Goal: Check status: Check status

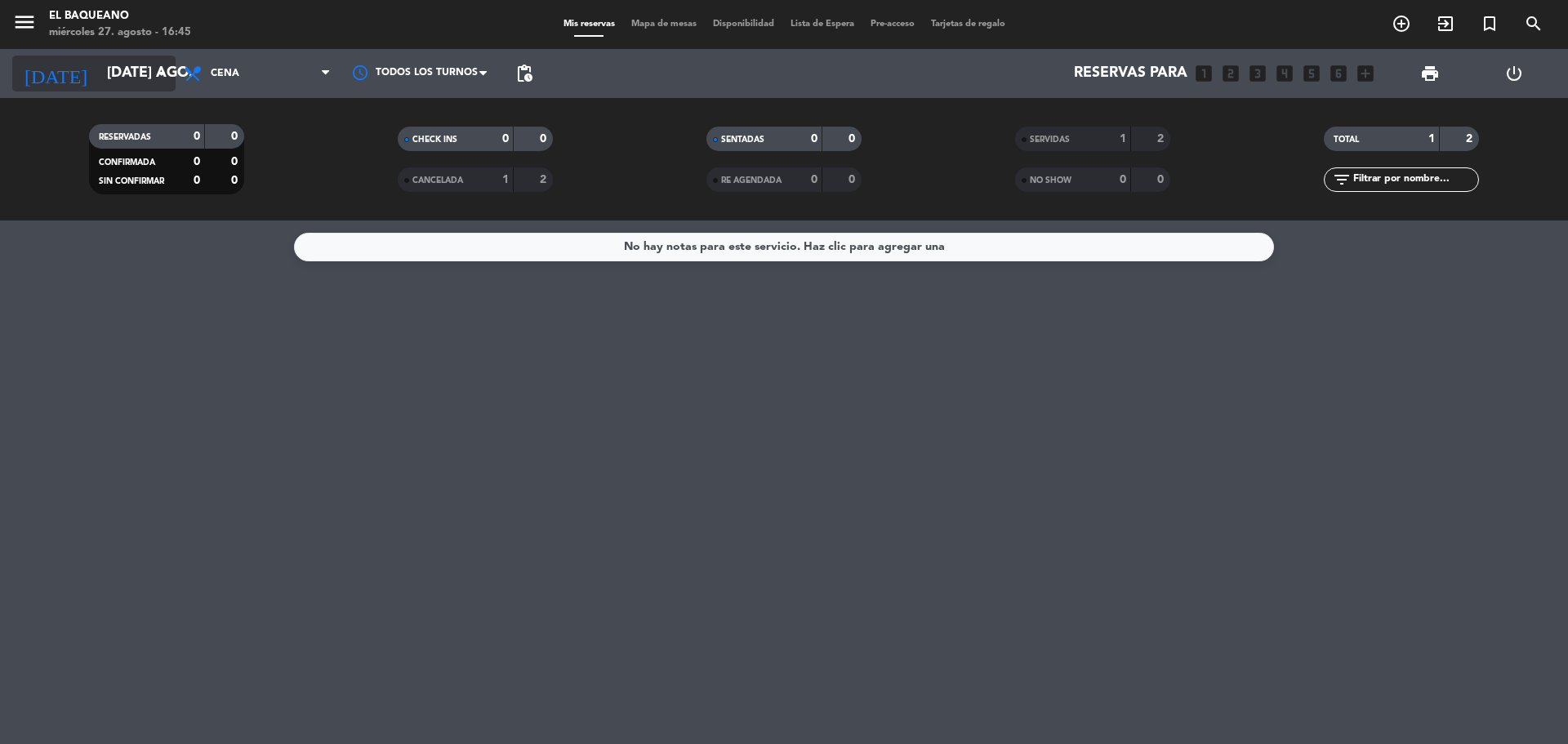
click at [124, 56] on div "[DATE] [DATE] ago. arrow_drop_down" at bounding box center [94, 74] width 164 height 36
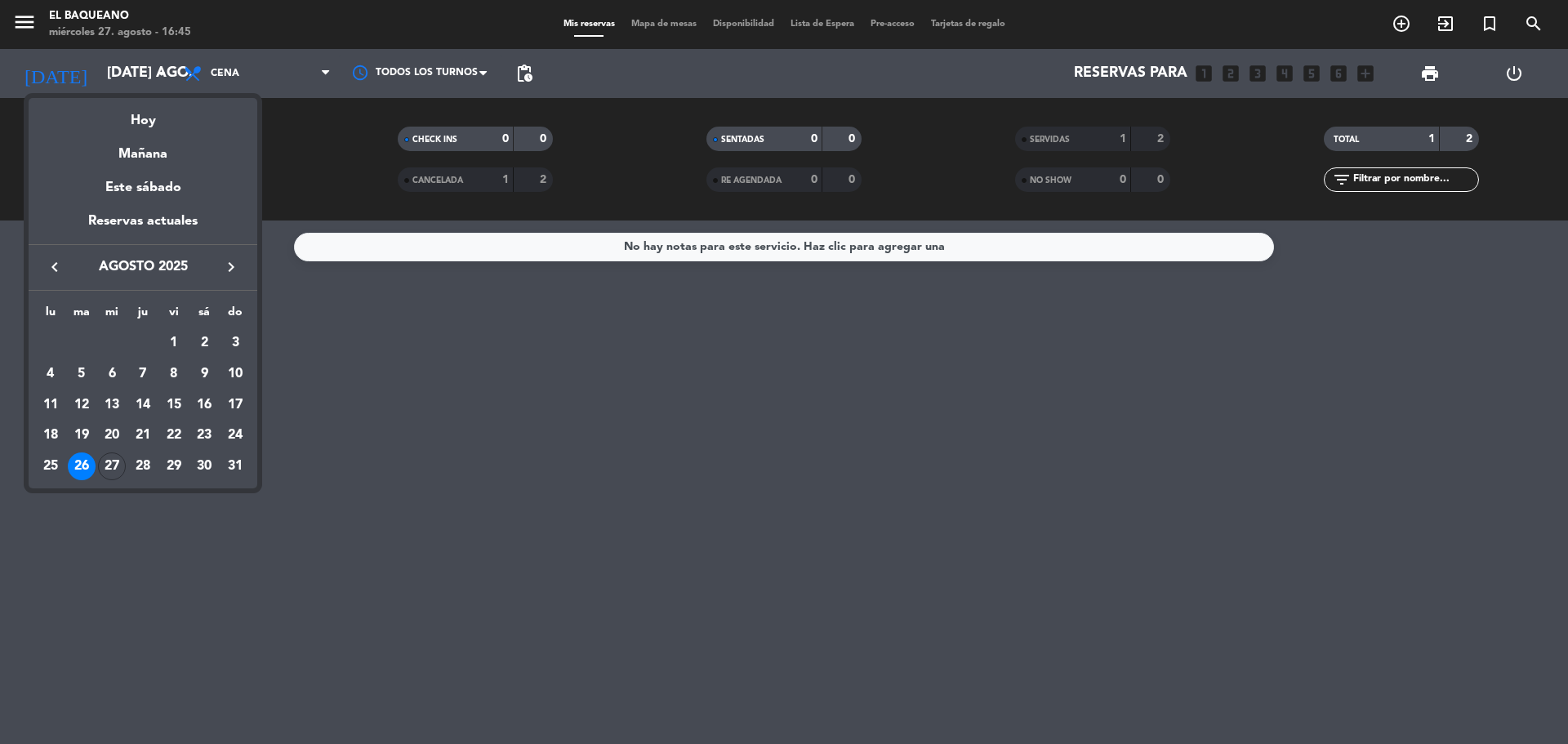
drag, startPoint x: 119, startPoint y: 468, endPoint x: 130, endPoint y: 458, distance: 14.9
click at [120, 465] on div "27" at bounding box center [111, 465] width 28 height 28
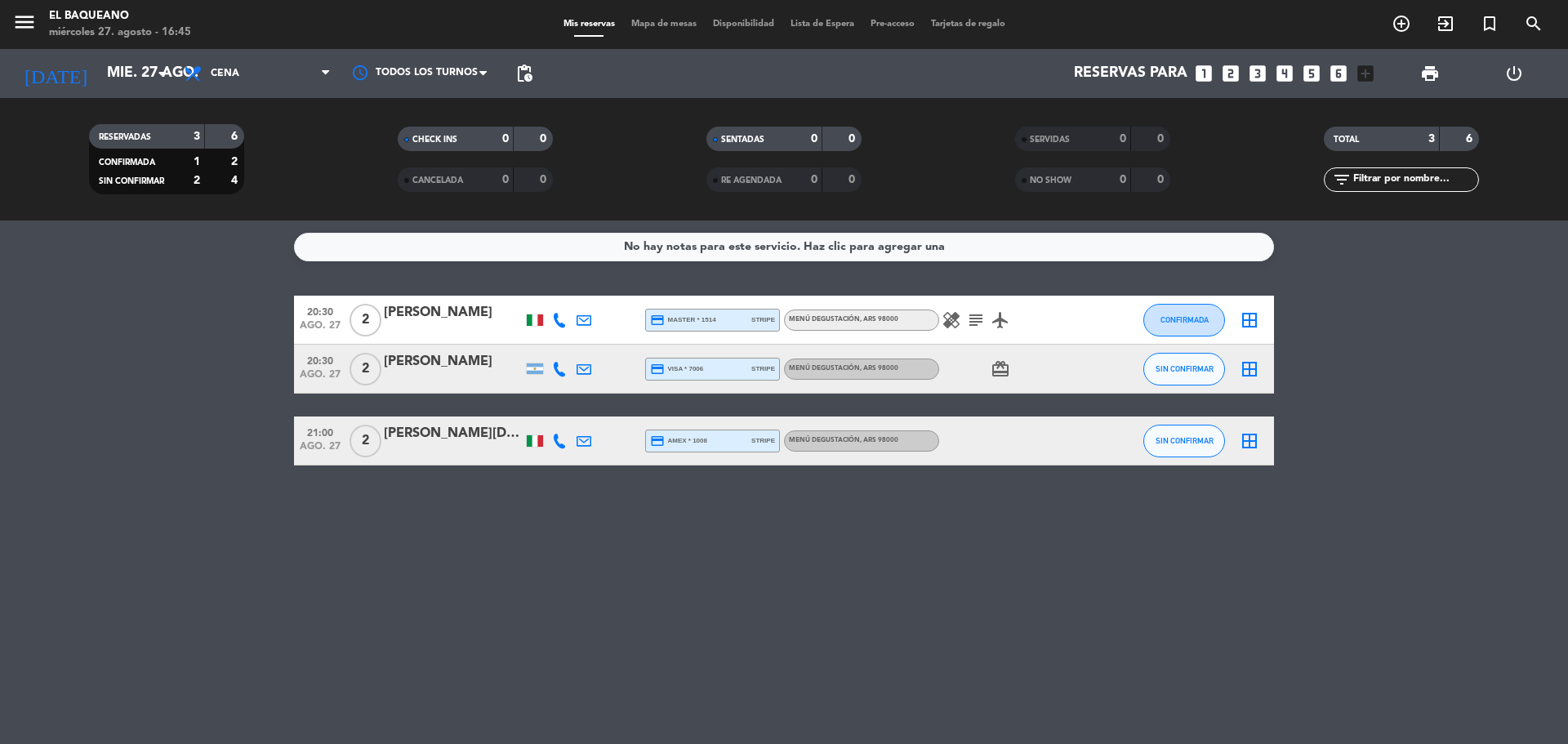
click at [944, 324] on icon "healing" at bounding box center [951, 320] width 19 height 19
click at [941, 324] on span "healing An attendee Is pregnant, so It Is Better to avoid raw food and raw vage…" at bounding box center [951, 320] width 25 height 19
click at [944, 321] on icon "healing" at bounding box center [951, 320] width 19 height 19
drag, startPoint x: 829, startPoint y: 274, endPoint x: 1028, endPoint y: 295, distance: 200.1
click at [1028, 295] on div "An attendee Is pregnant, so It Is Better to avoid raw food and raw vagetables" at bounding box center [951, 282] width 261 height 46
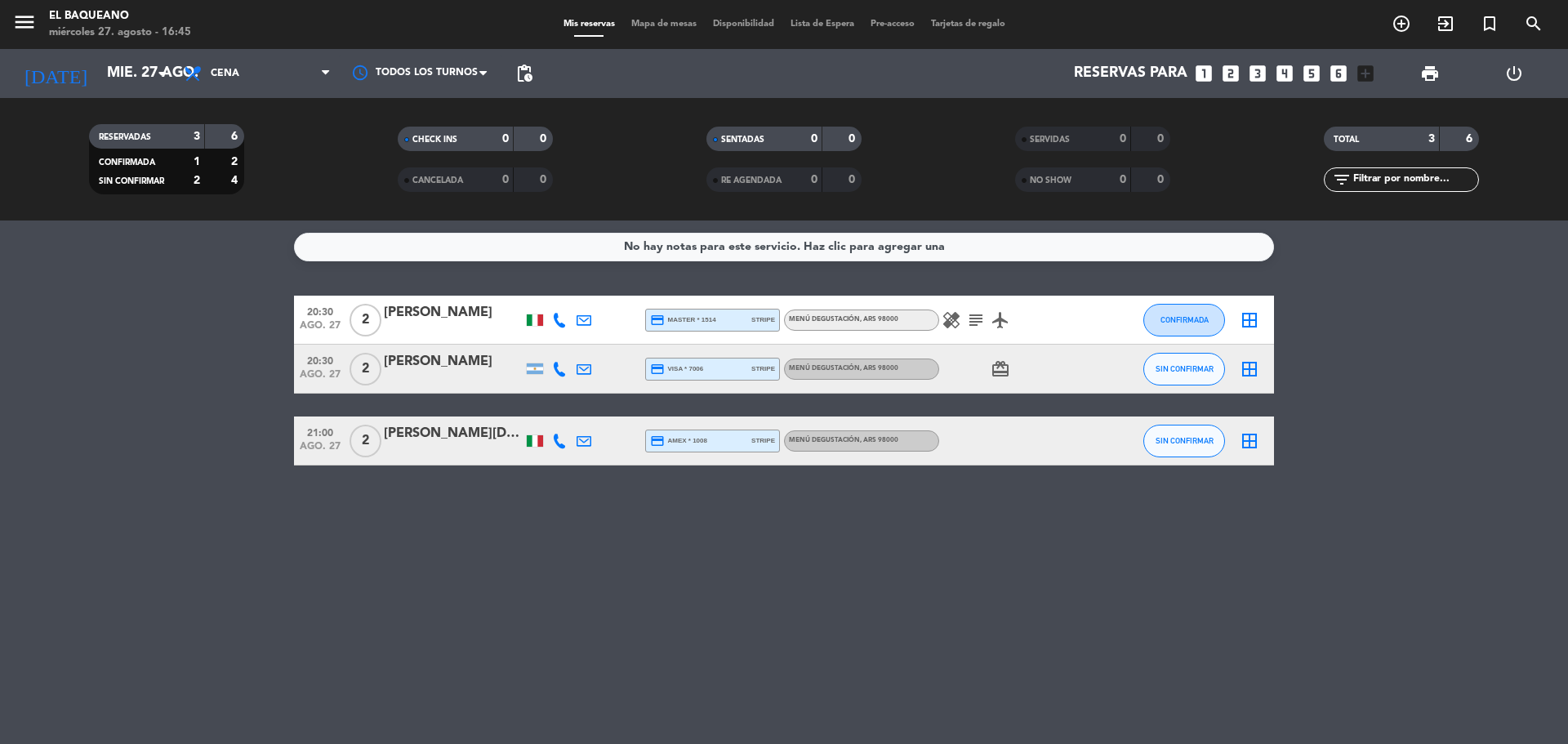
click at [954, 319] on icon "healing" at bounding box center [951, 320] width 19 height 19
click at [832, 273] on div "An attendee Is pregnant, so It Is Better to avoid raw food and raw vagetables" at bounding box center [951, 282] width 261 height 46
drag, startPoint x: 832, startPoint y: 272, endPoint x: 670, endPoint y: 603, distance: 368.5
click at [670, 603] on div "No hay notas para este servicio. Haz clic para agregar una 20:30 ago. 27 2 [PER…" at bounding box center [784, 482] width 1568 height 524
click at [102, 90] on div "[DATE] mié. 27 ago. arrow_drop_down" at bounding box center [94, 74] width 164 height 36
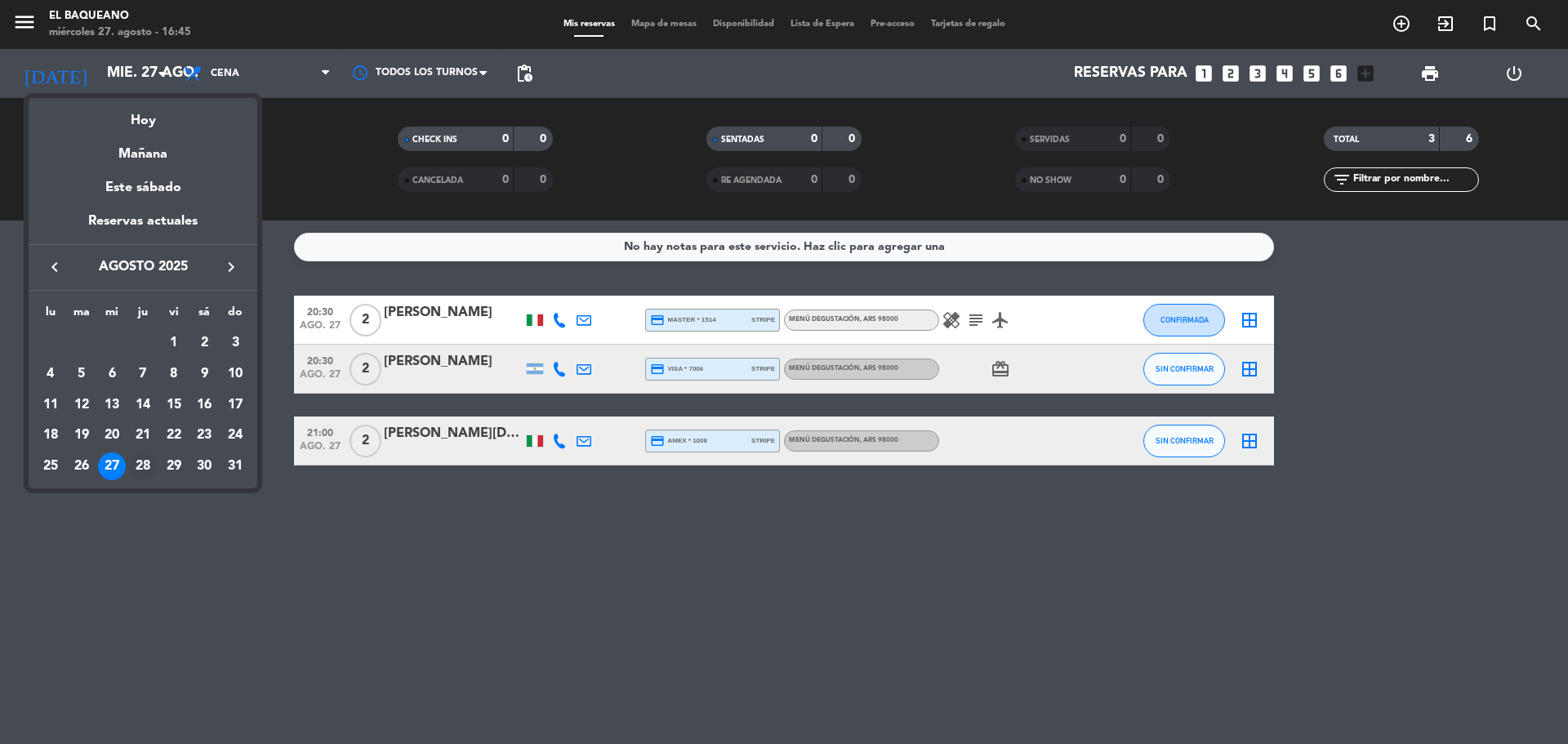
click at [148, 467] on div "28" at bounding box center [143, 465] width 28 height 28
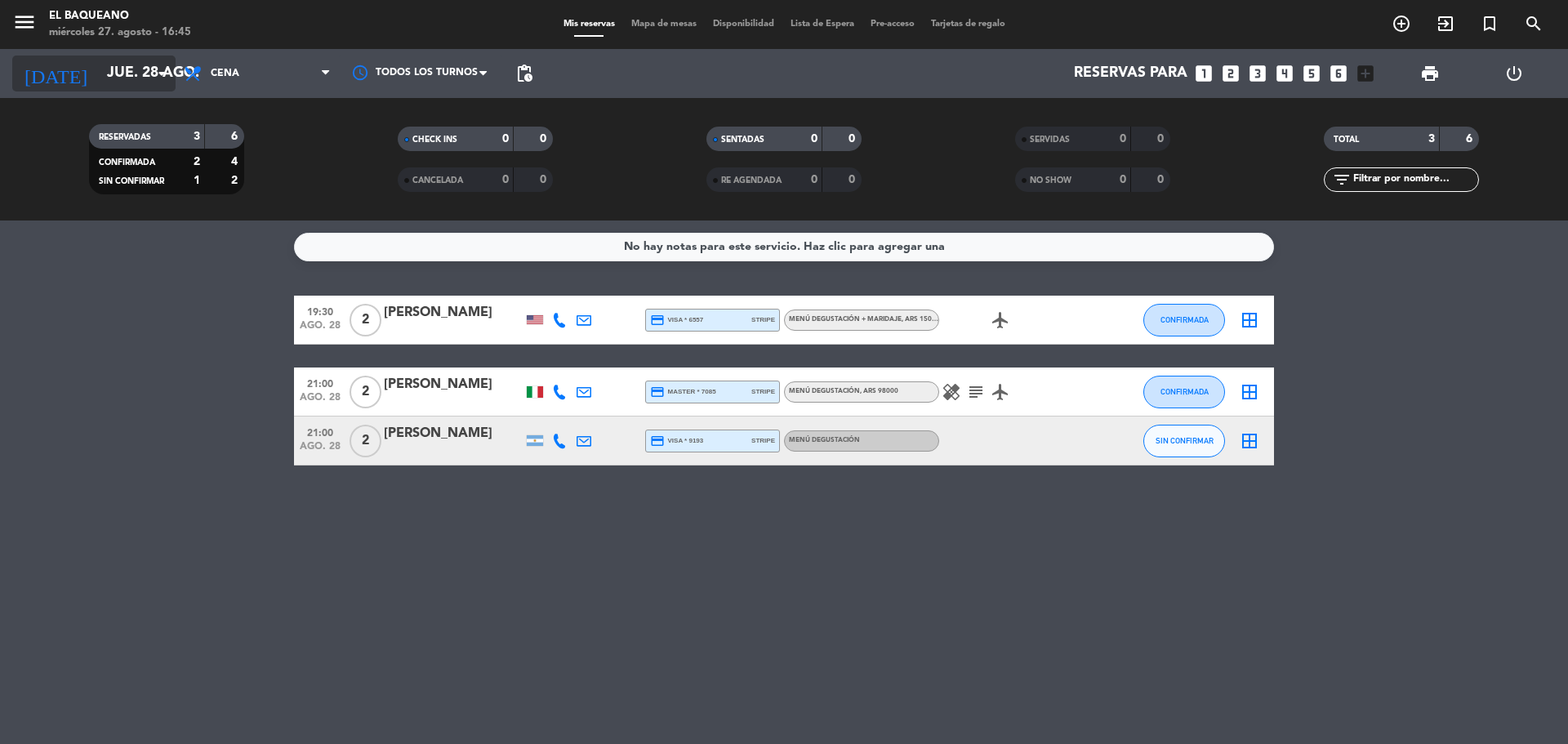
click at [99, 84] on input "jue. 28 ago." at bounding box center [193, 74] width 190 height 33
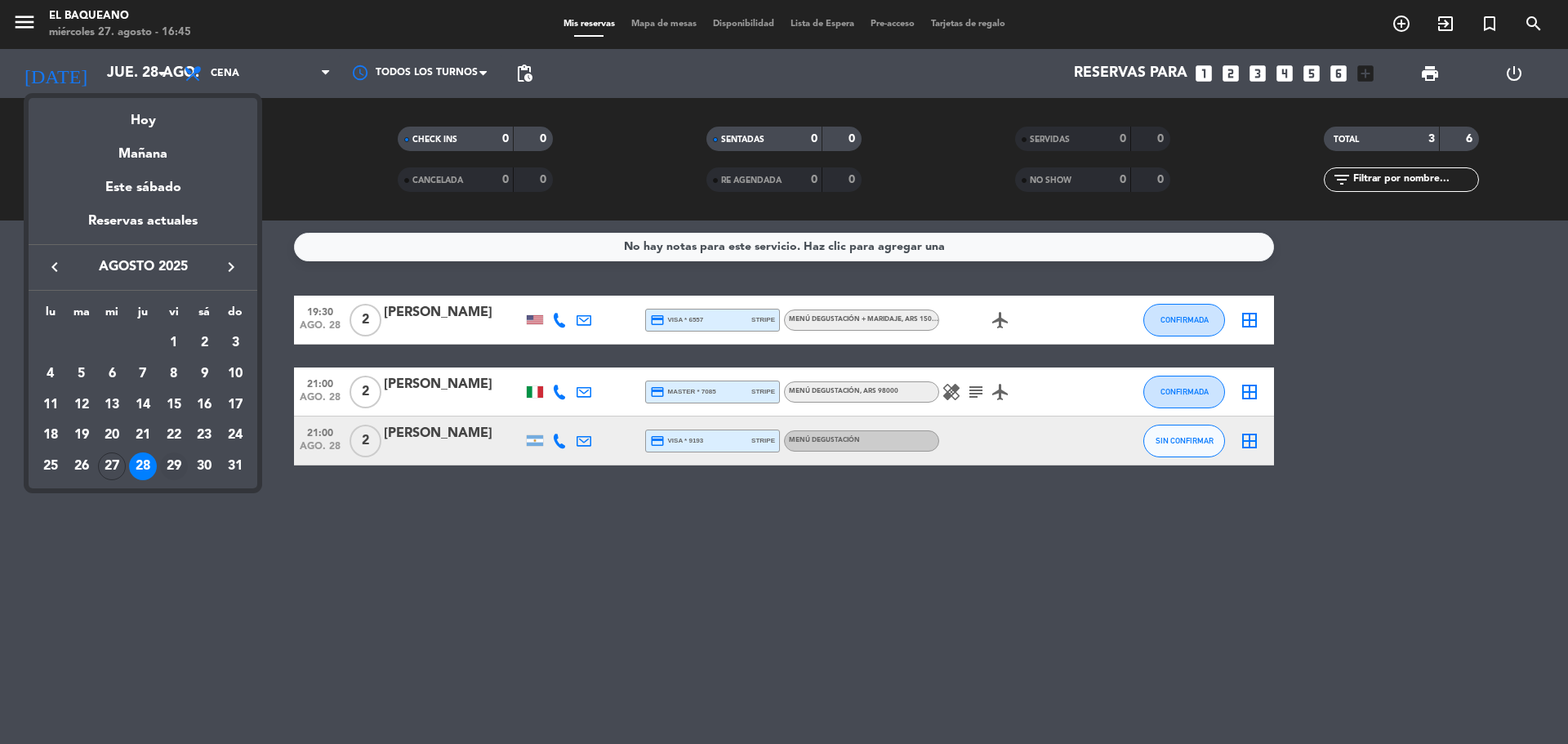
click at [177, 473] on div "29" at bounding box center [173, 465] width 28 height 28
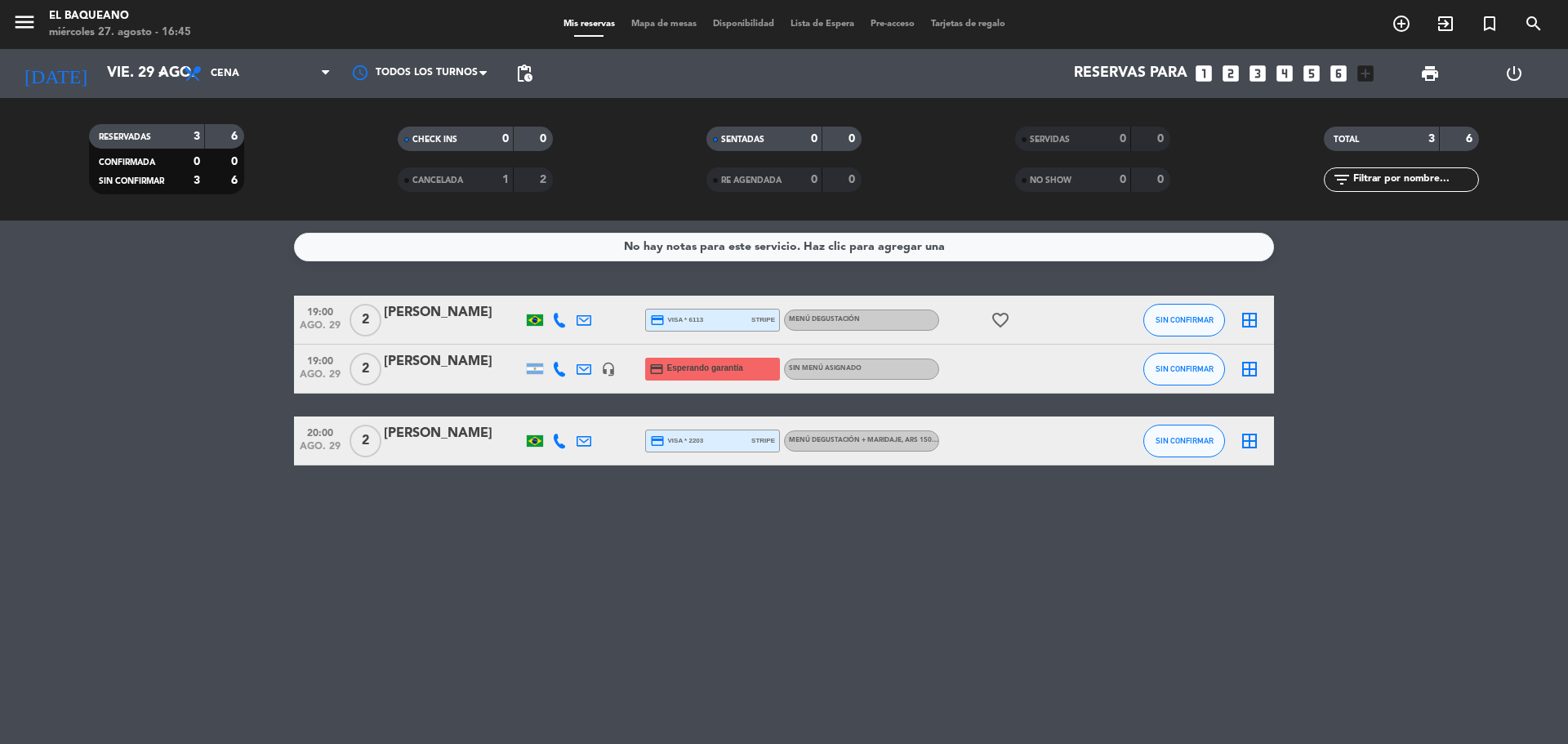
drag, startPoint x: 58, startPoint y: 86, endPoint x: 324, endPoint y: 594, distance: 573.4
click at [324, 596] on div "No hay notas para este servicio. Haz clic para agregar una 19:00 ago. 29 2 [PER…" at bounding box center [784, 482] width 1568 height 524
click at [160, 86] on input "vie. 29 ago." at bounding box center [193, 74] width 190 height 33
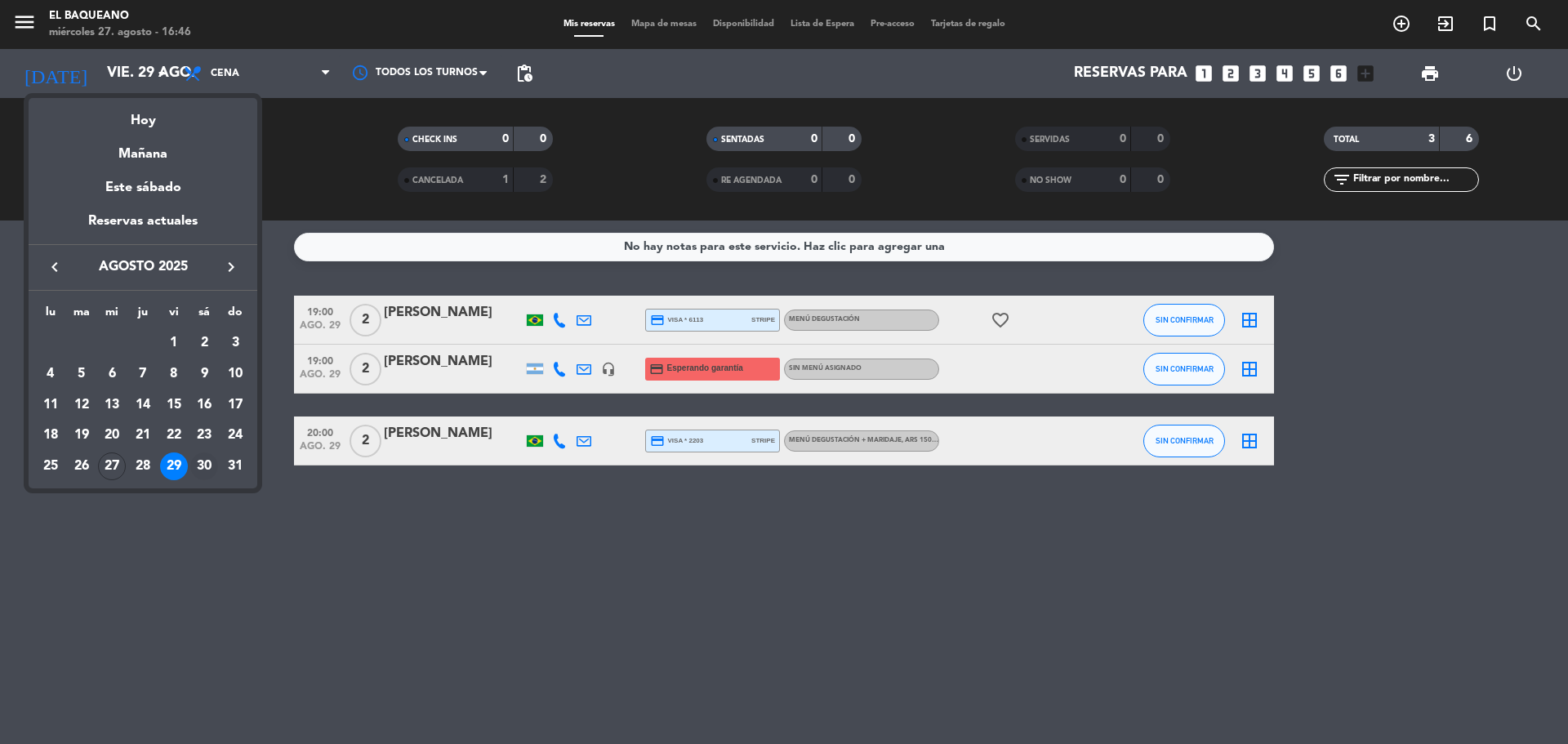
click at [195, 469] on div "30" at bounding box center [204, 465] width 28 height 28
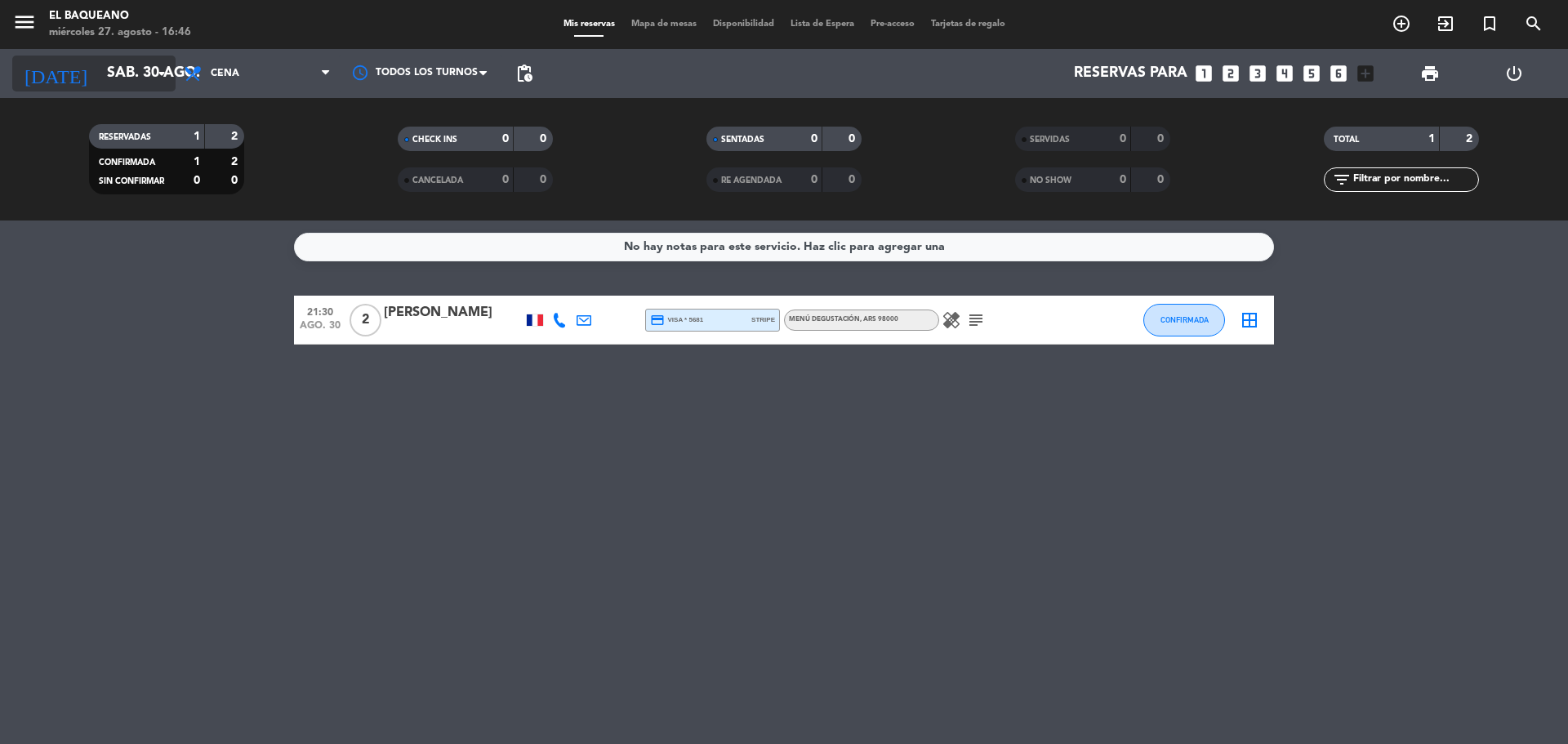
click at [99, 75] on input "sáb. 30 ago." at bounding box center [193, 74] width 190 height 33
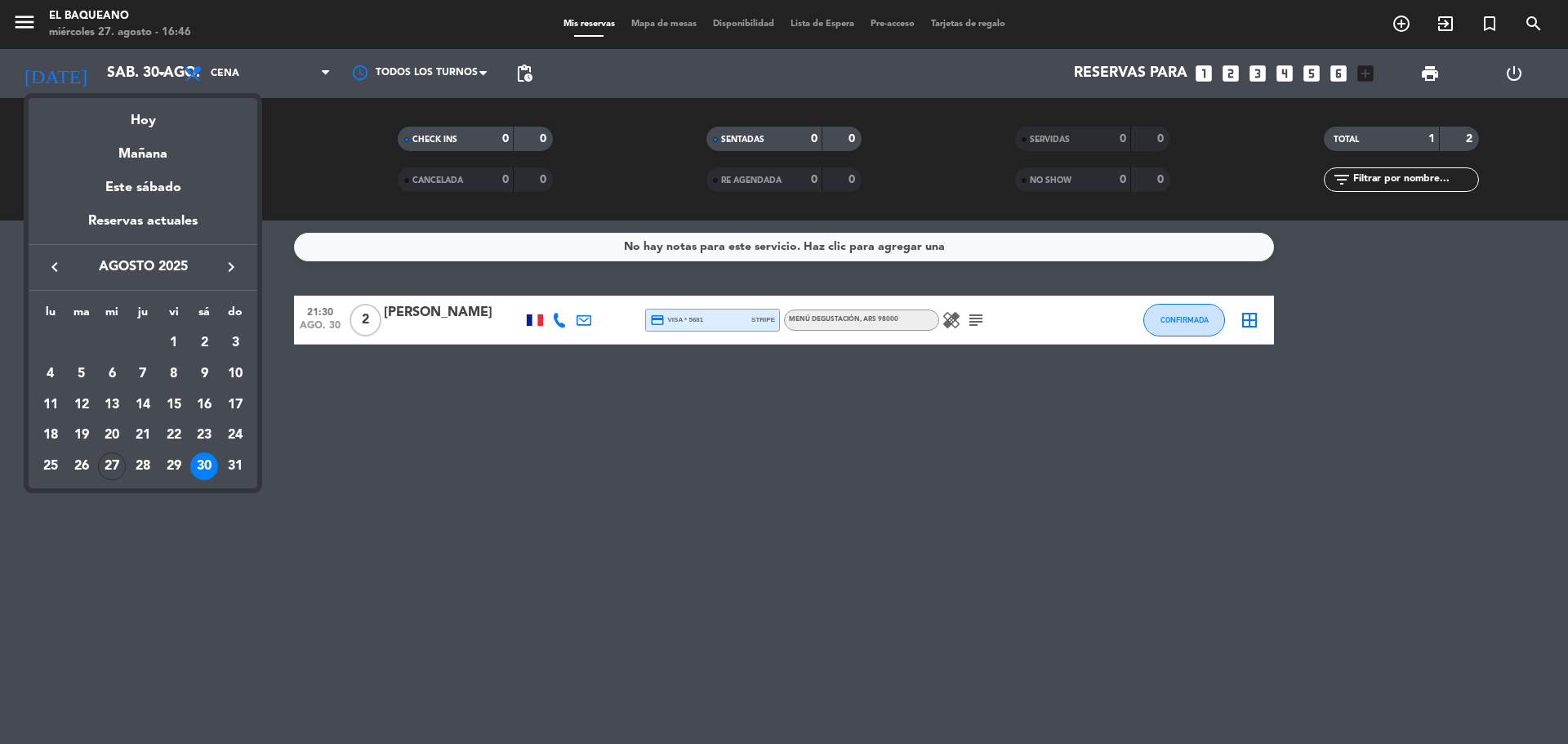
click at [110, 465] on div "27" at bounding box center [111, 465] width 28 height 28
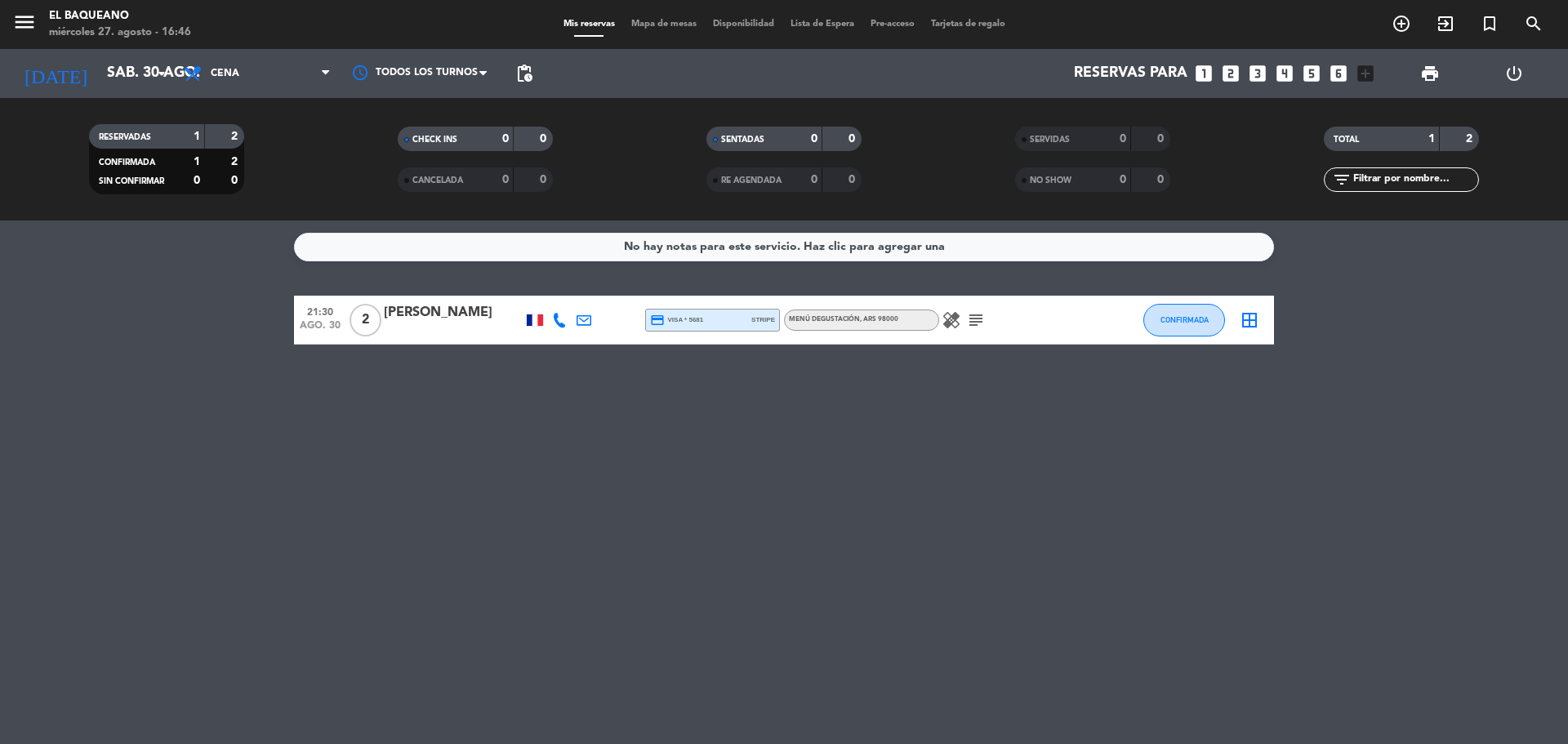
type input "mié. 27 ago."
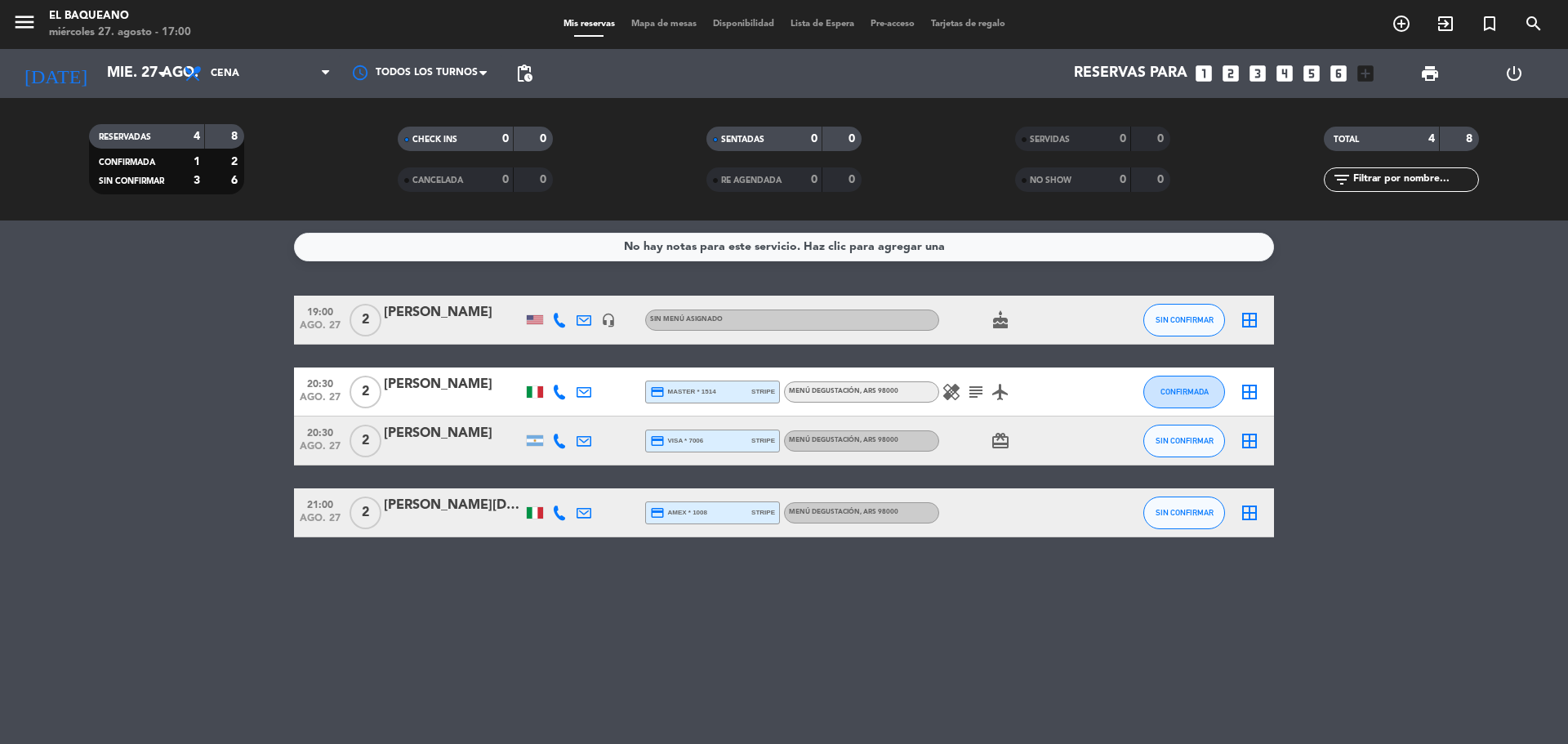
click at [947, 396] on icon "healing" at bounding box center [951, 392] width 19 height 19
drag, startPoint x: 835, startPoint y: 343, endPoint x: 926, endPoint y: 372, distance: 95.5
click at [926, 372] on div "An attendee Is pregnant, so It Is Better to avoid raw food and raw vagetables" at bounding box center [951, 353] width 261 height 46
click at [403, 396] on div at bounding box center [453, 403] width 139 height 13
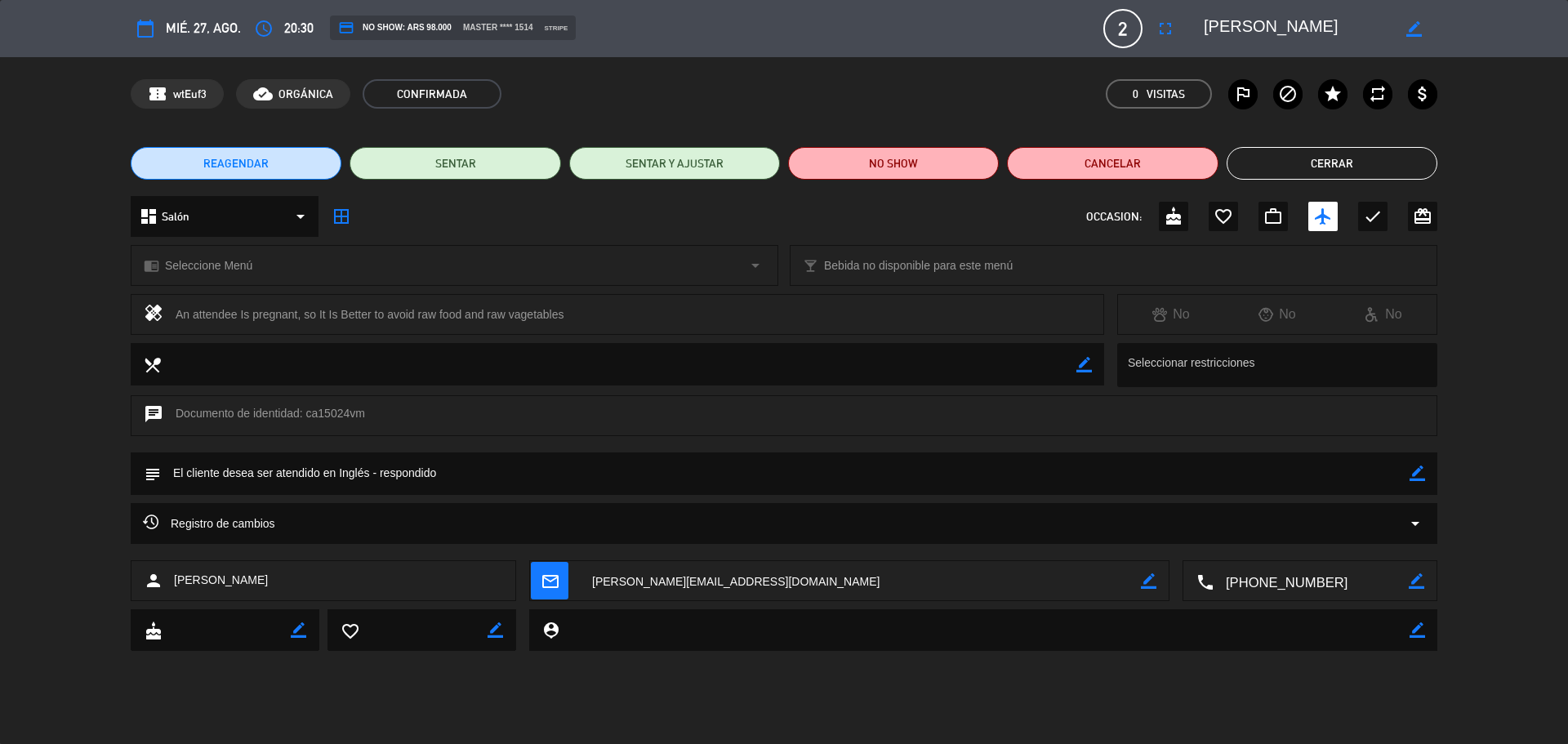
drag, startPoint x: 177, startPoint y: 318, endPoint x: 568, endPoint y: 323, distance: 391.0
click at [568, 324] on div "An attendee Is pregnant, so It Is Better to avoid raw food and raw vagetables" at bounding box center [633, 314] width 916 height 23
copy div "An attendee Is pregnant, so It Is Better to avoid raw food and raw vagetables"
click at [1352, 161] on button "Cerrar" at bounding box center [1332, 163] width 211 height 33
